Goal: Task Accomplishment & Management: Manage account settings

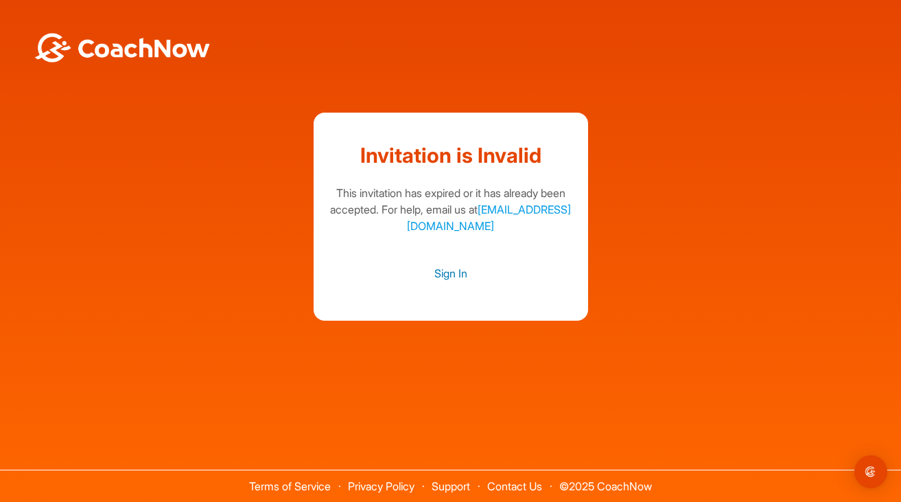
click at [454, 272] on link "Sign In" at bounding box center [450, 273] width 247 height 18
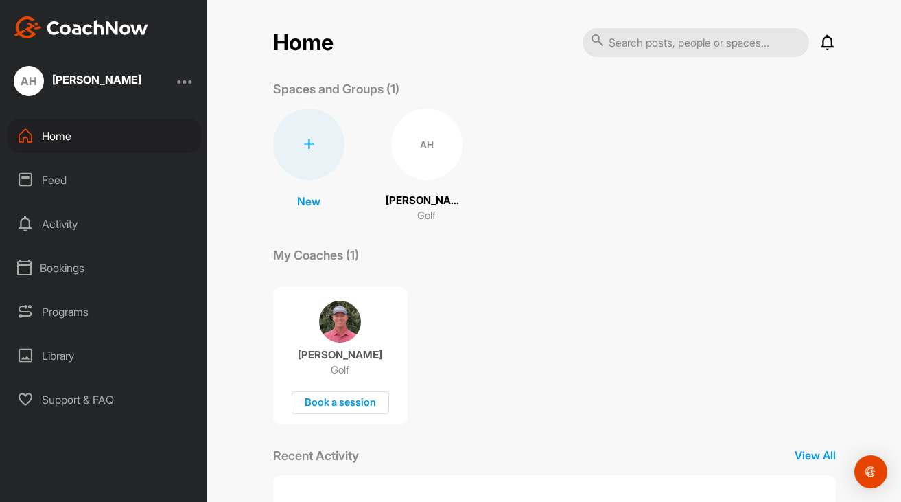
click at [88, 78] on div "[PERSON_NAME]" at bounding box center [96, 79] width 89 height 11
click at [193, 84] on div "AH [PERSON_NAME]" at bounding box center [103, 81] width 207 height 30
click at [186, 82] on div at bounding box center [185, 81] width 16 height 16
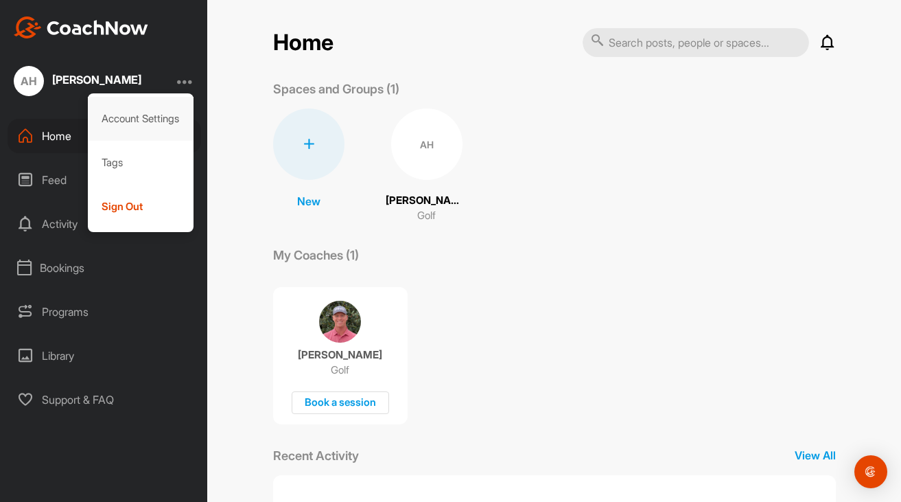
click at [163, 120] on div "Account Settings" at bounding box center [141, 119] width 106 height 44
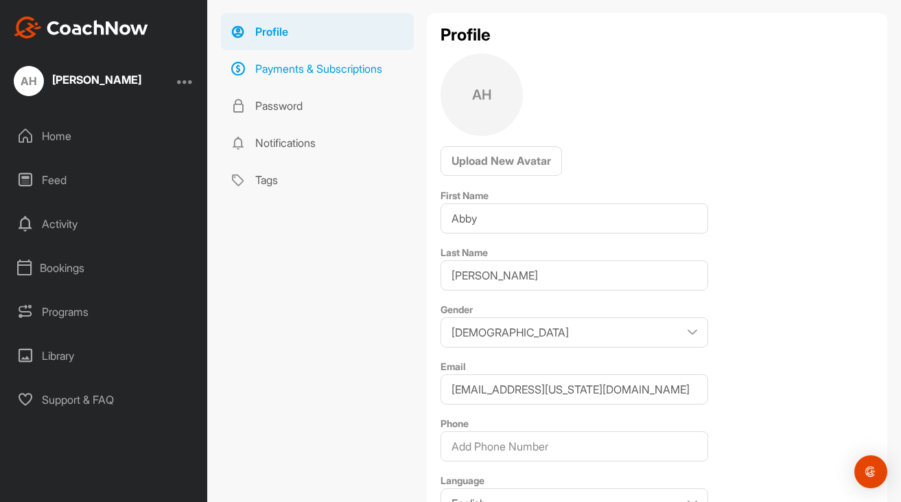
scroll to position [286, 0]
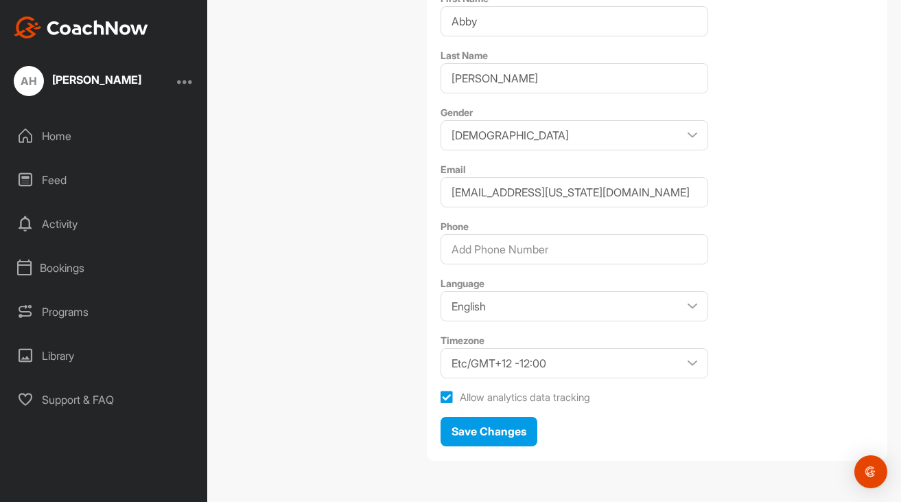
click at [560, 116] on span "Gender [DEMOGRAPHIC_DATA] [DEMOGRAPHIC_DATA]" at bounding box center [575, 127] width 268 height 47
click at [555, 123] on select "[DEMOGRAPHIC_DATA] [DEMOGRAPHIC_DATA]" at bounding box center [575, 135] width 268 height 30
select select "[DEMOGRAPHIC_DATA]"
